Goal: Task Accomplishment & Management: Manage account settings

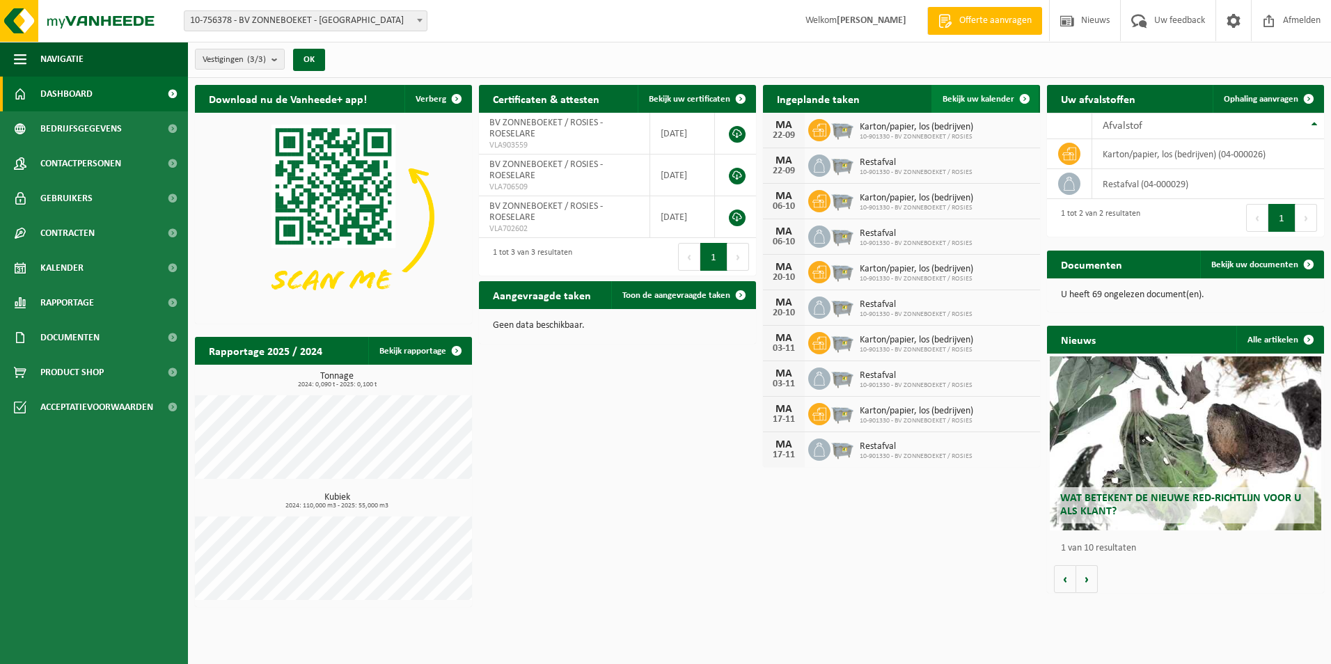
click at [973, 95] on span "Bekijk uw kalender" at bounding box center [979, 99] width 72 height 9
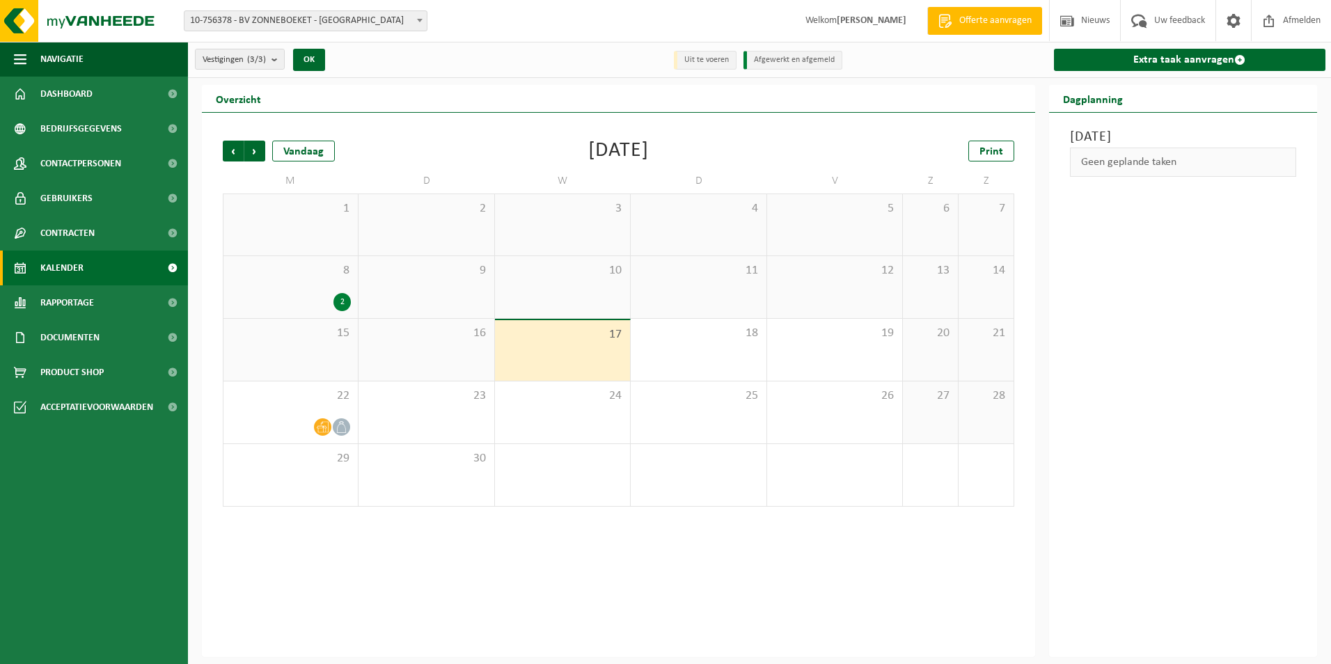
click at [566, 347] on div "17" at bounding box center [562, 350] width 135 height 61
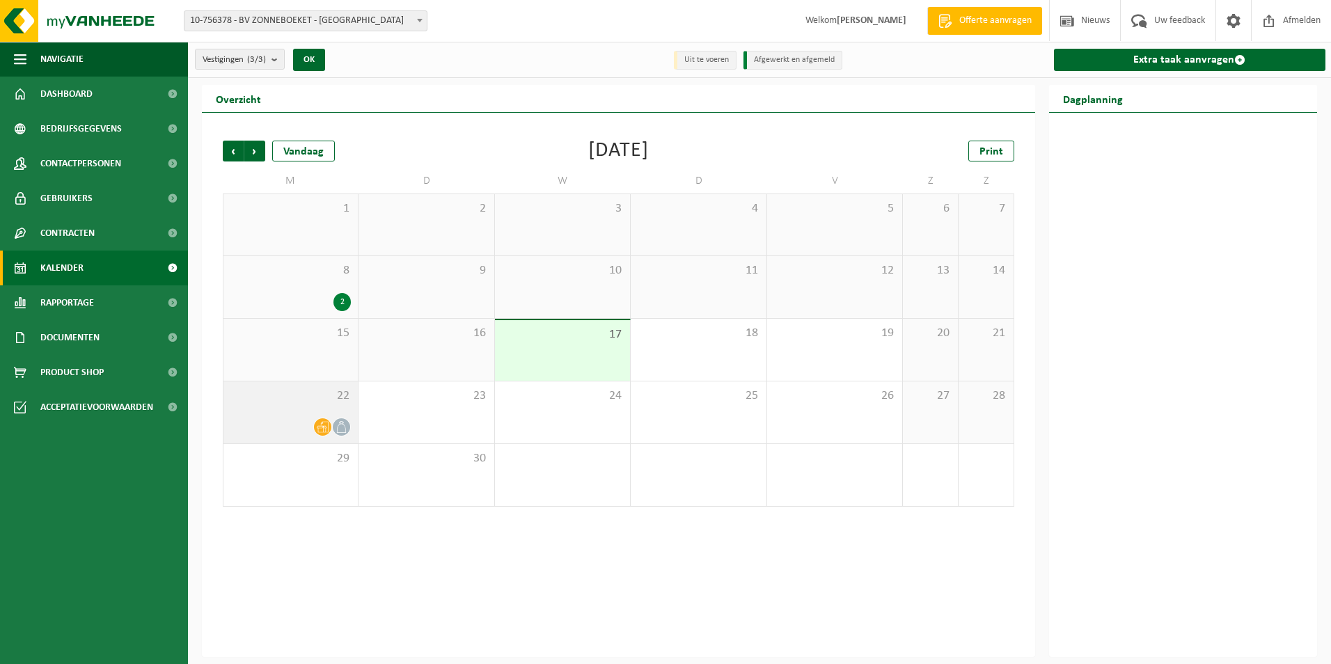
click at [340, 411] on div "22" at bounding box center [290, 413] width 134 height 62
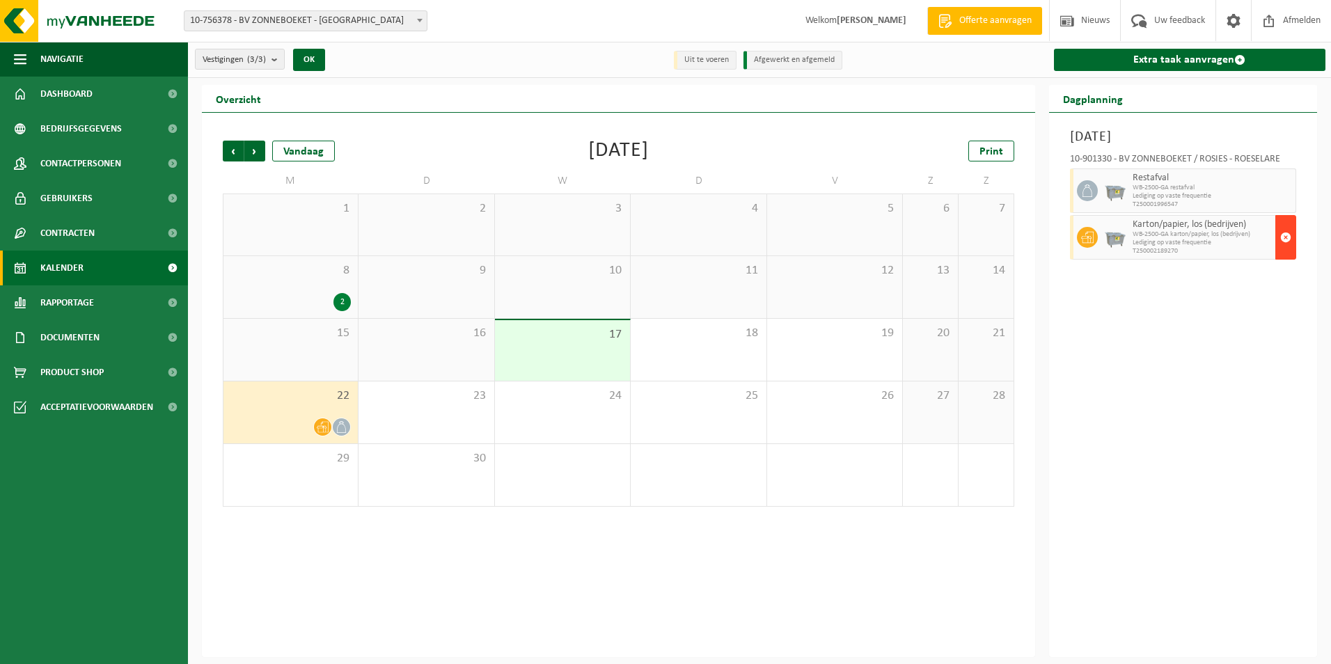
click at [1287, 232] on span "button" at bounding box center [1285, 237] width 11 height 28
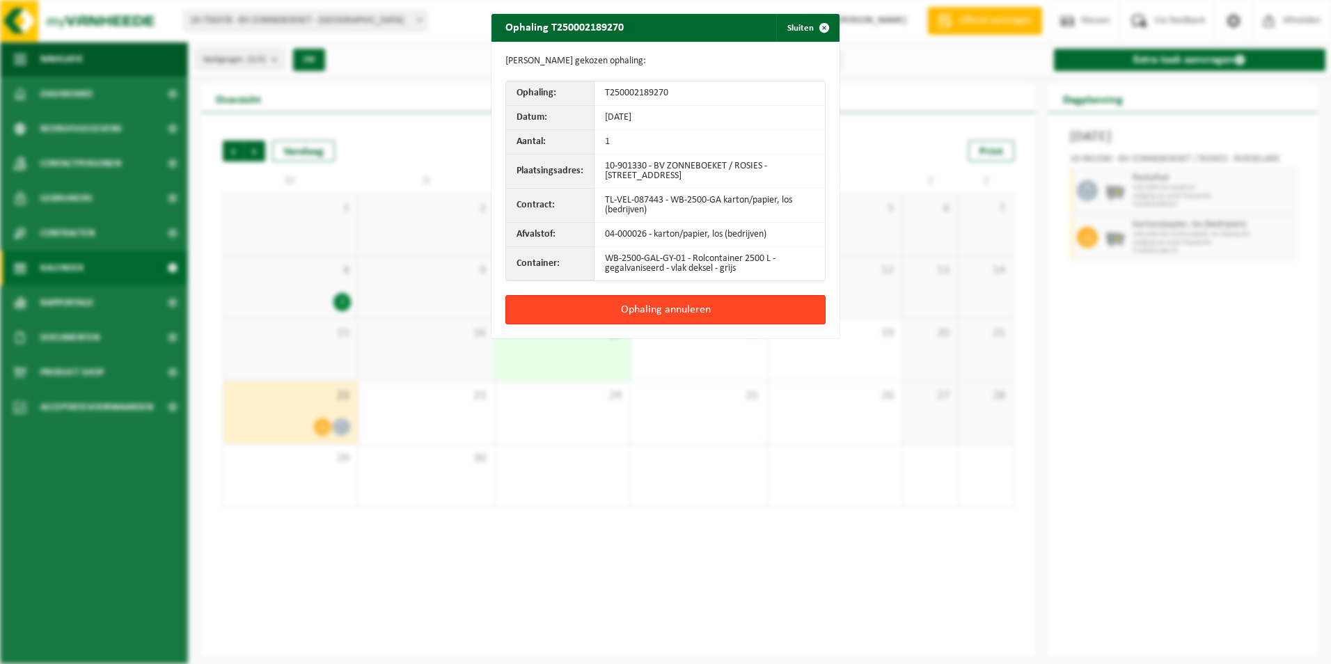
click at [671, 312] on button "Ophaling annuleren" at bounding box center [665, 309] width 320 height 29
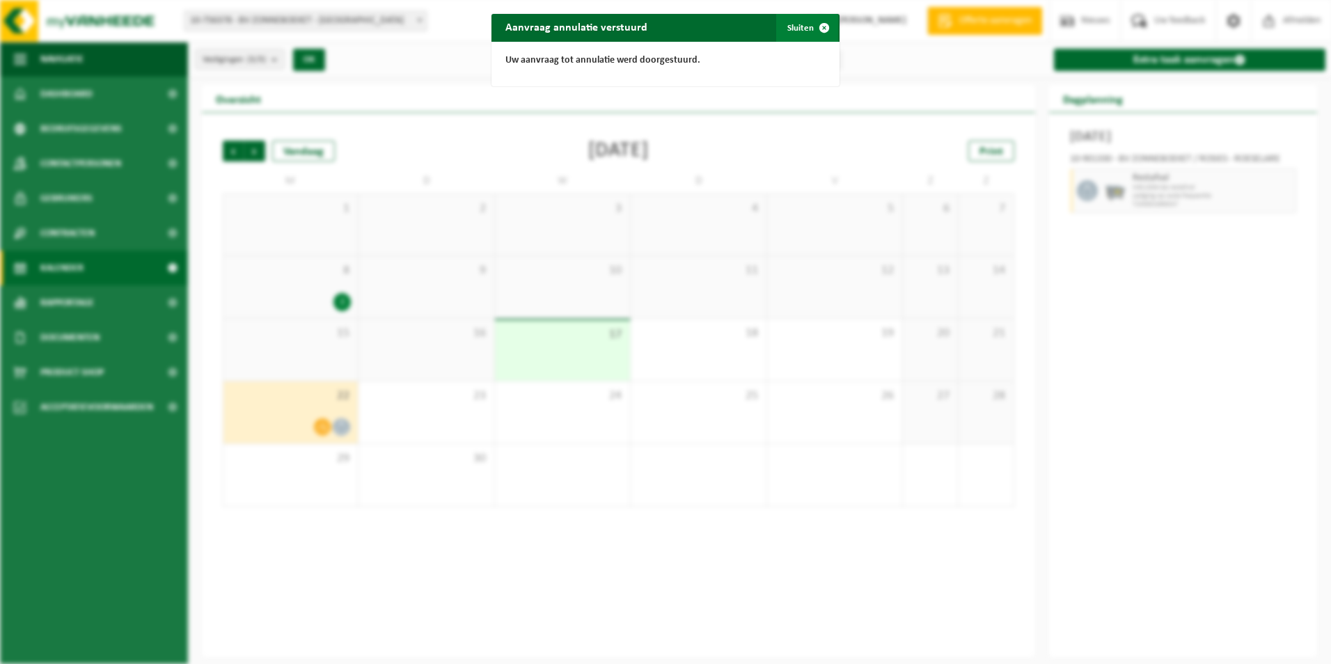
click at [810, 23] on span "button" at bounding box center [824, 28] width 28 height 28
